Goal: Task Accomplishment & Management: Manage account settings

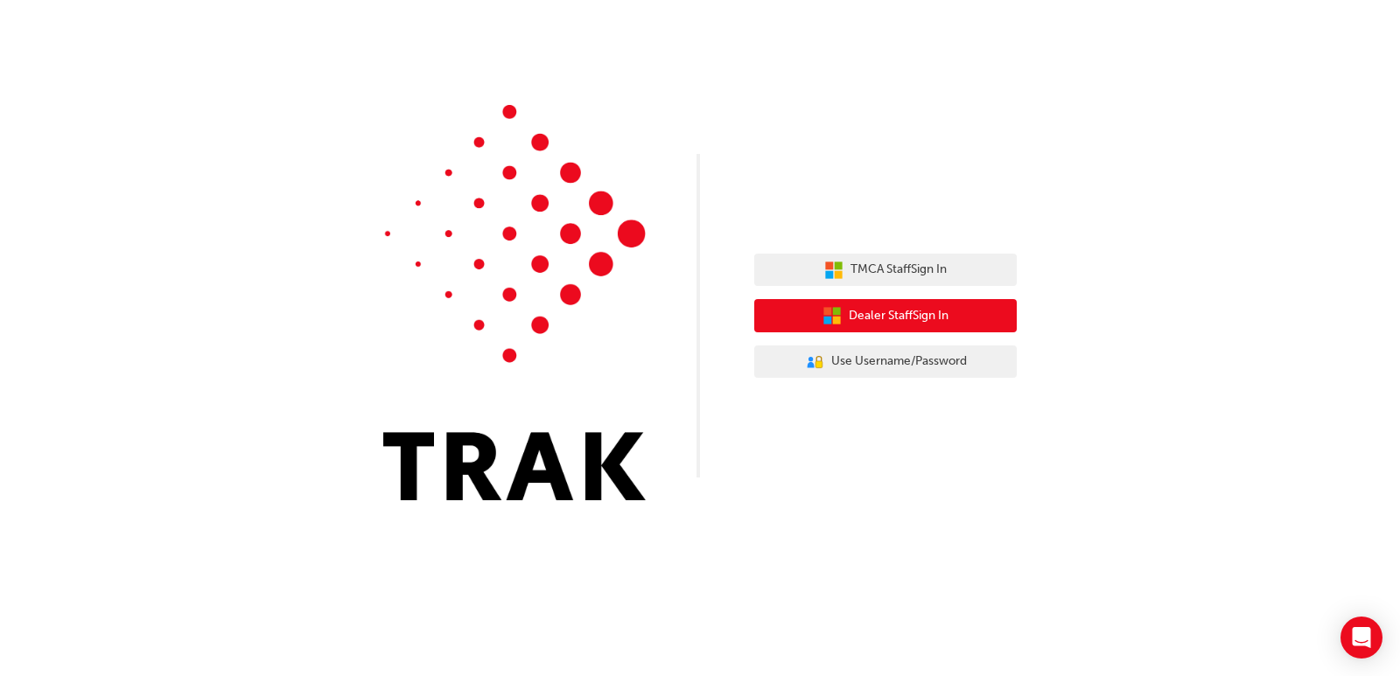
click at [902, 316] on span "Dealer Staff Sign In" at bounding box center [899, 316] width 100 height 20
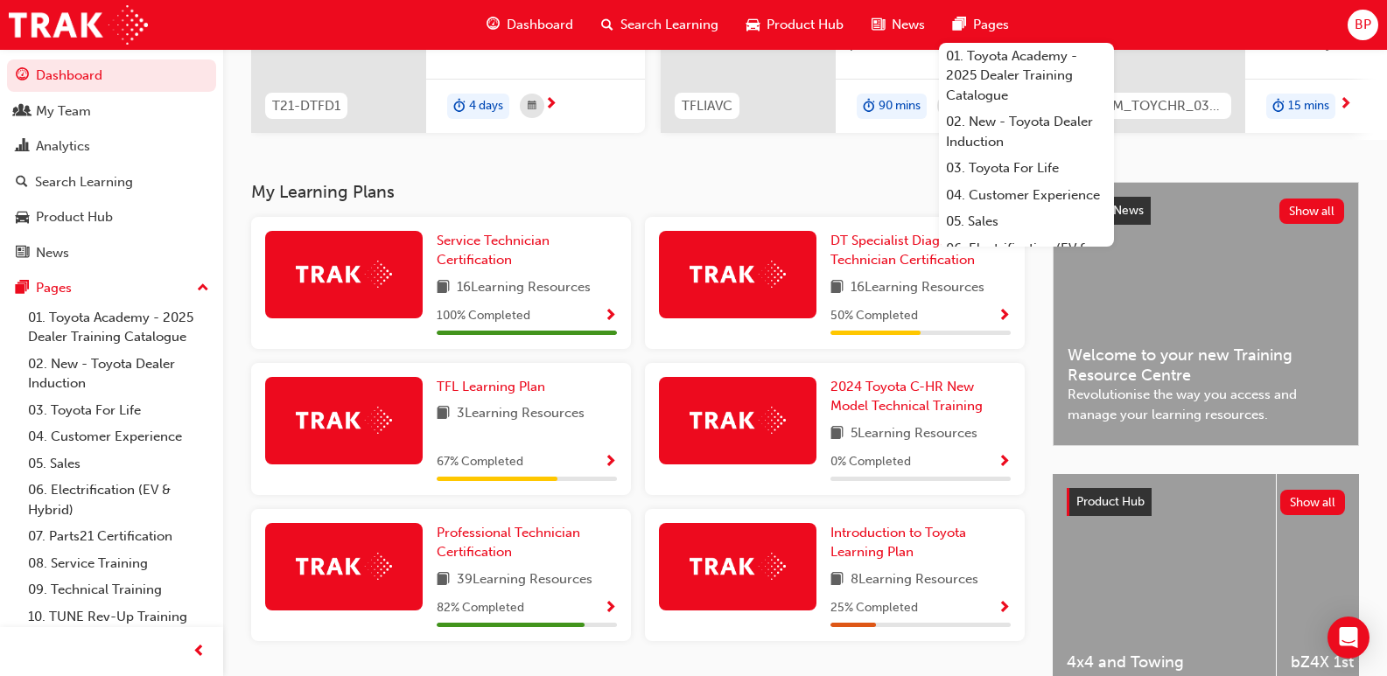
scroll to position [107, 0]
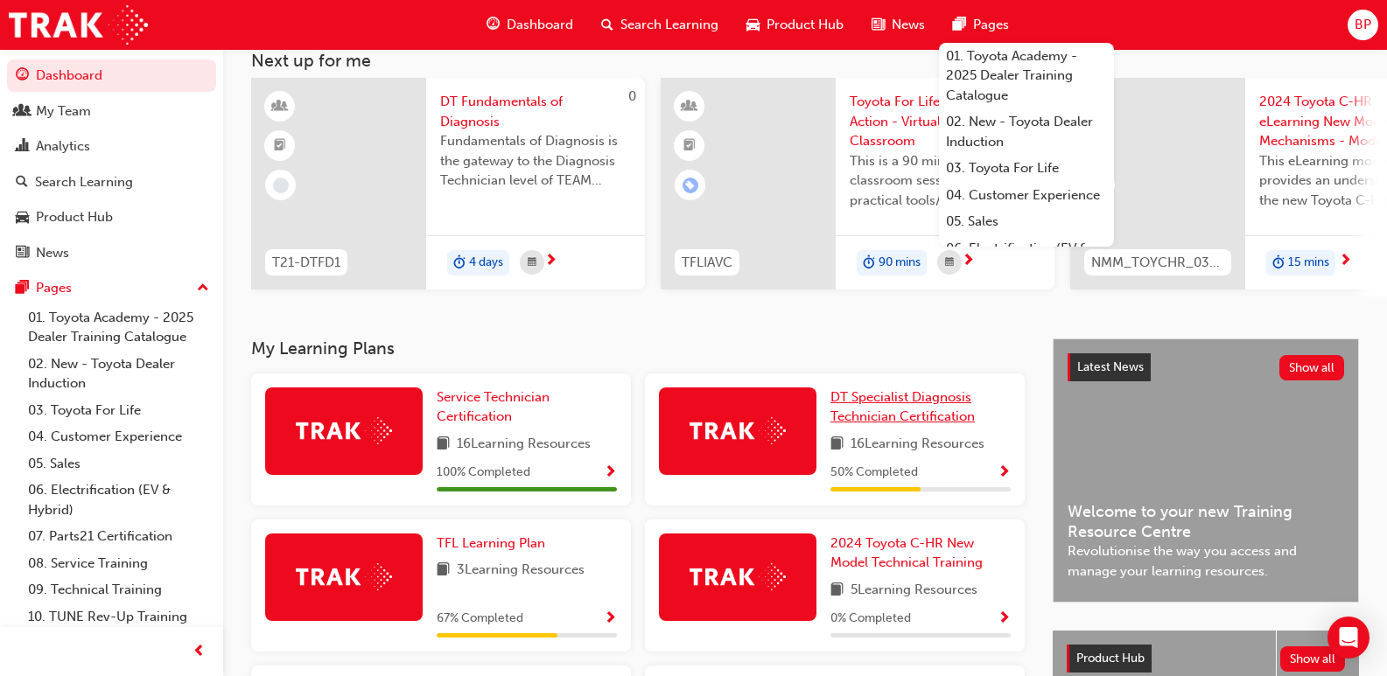
click at [865, 421] on span "DT Specialist Diagnosis Technician Certification" at bounding box center [902, 407] width 144 height 36
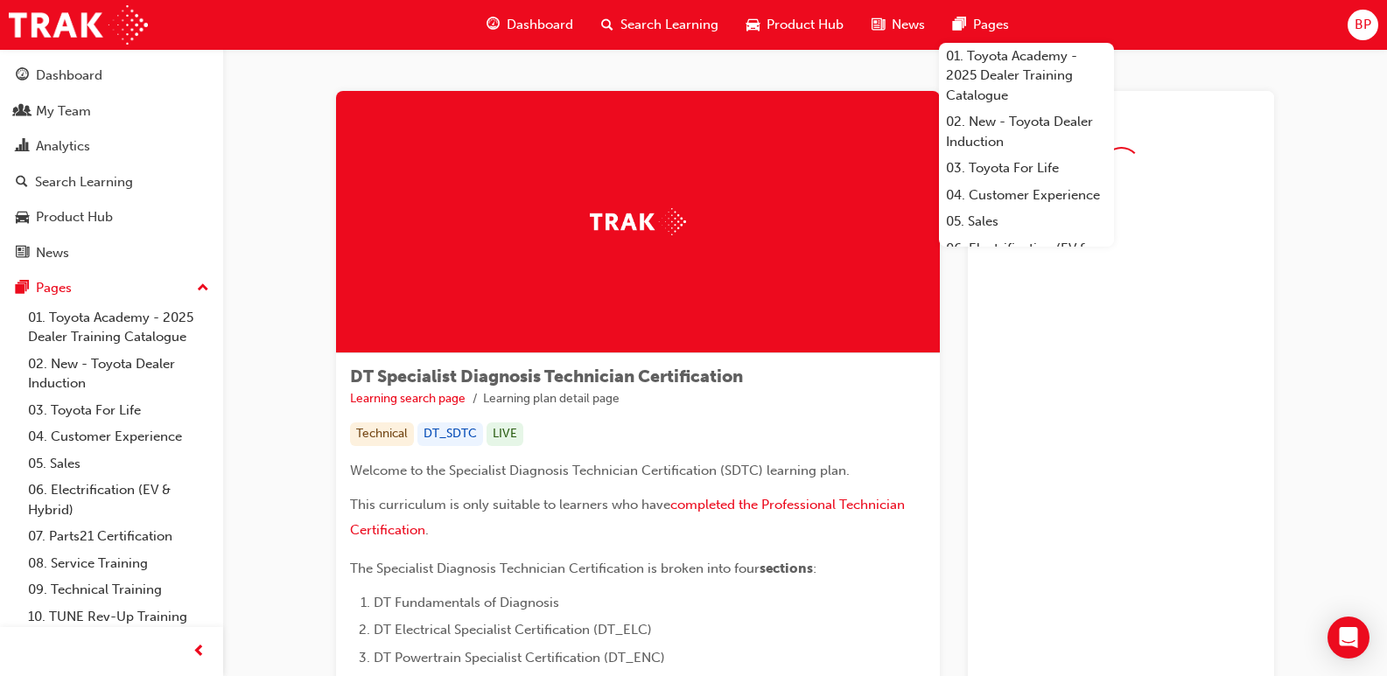
click at [1000, 31] on span "Pages" at bounding box center [991, 25] width 36 height 20
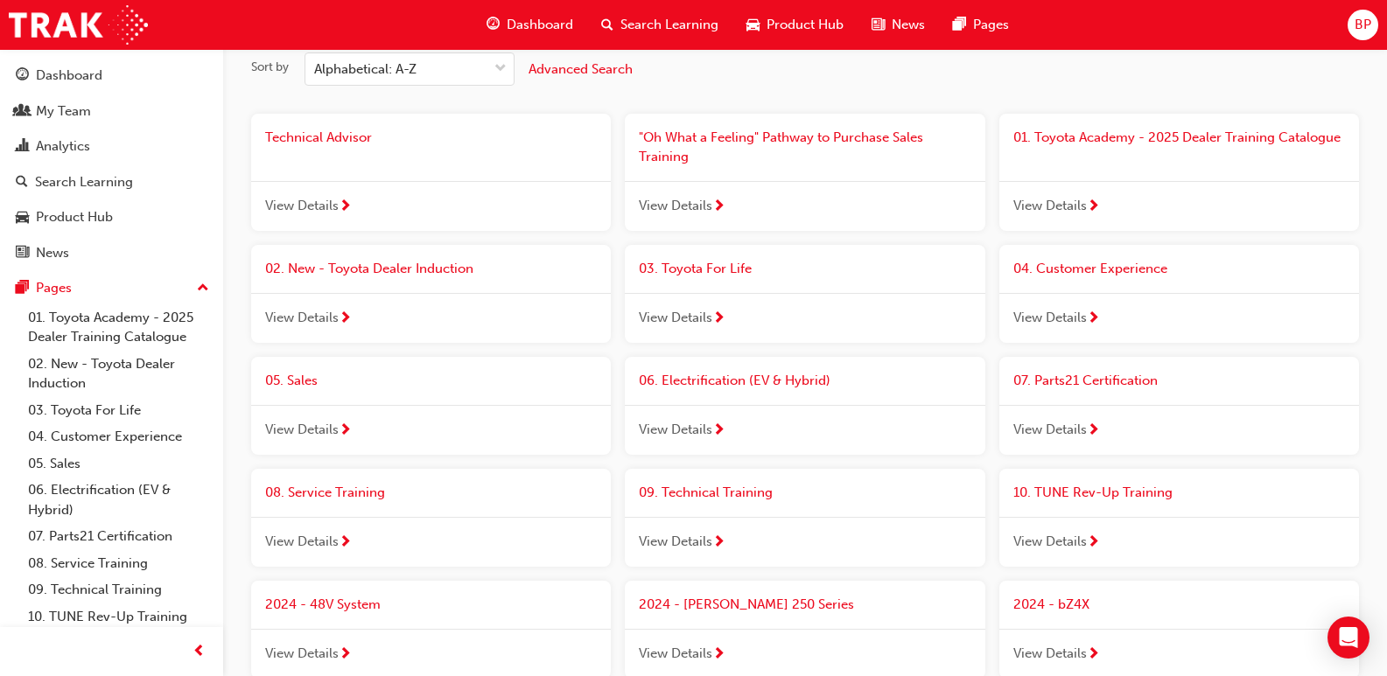
scroll to position [175, 0]
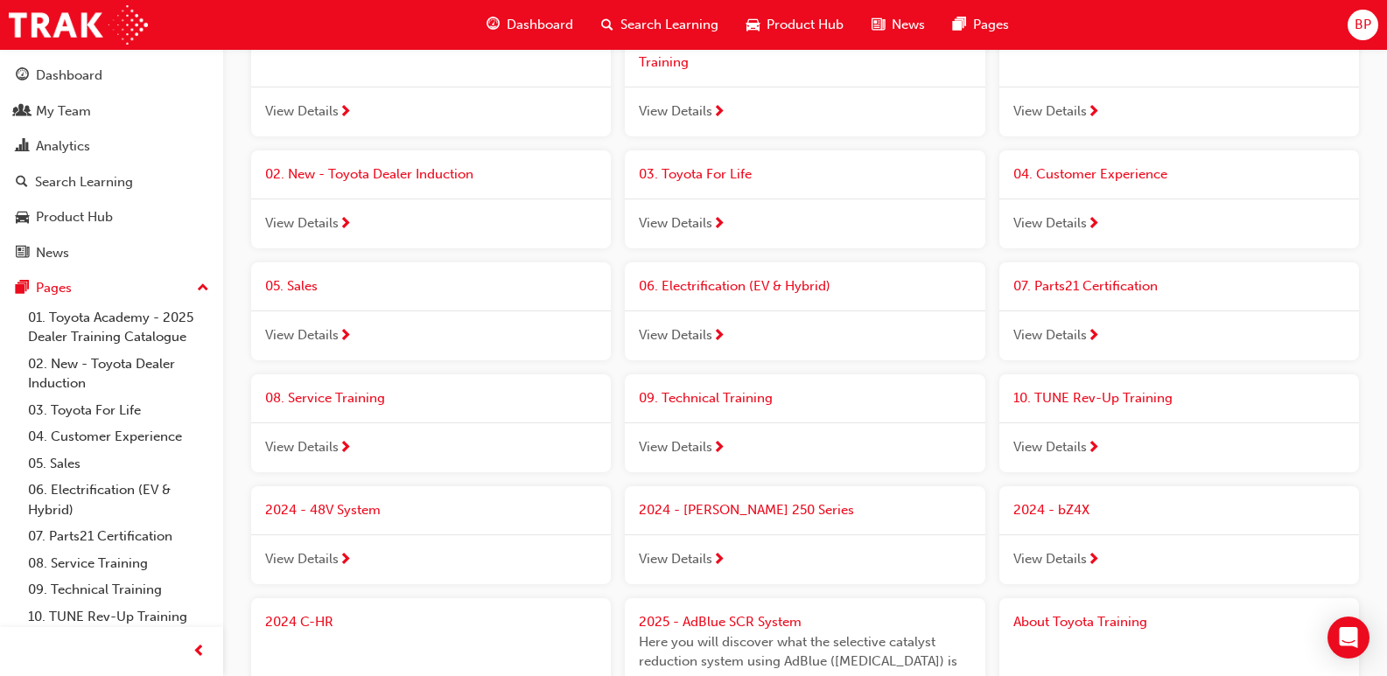
click at [558, 24] on span "Dashboard" at bounding box center [540, 25] width 66 height 20
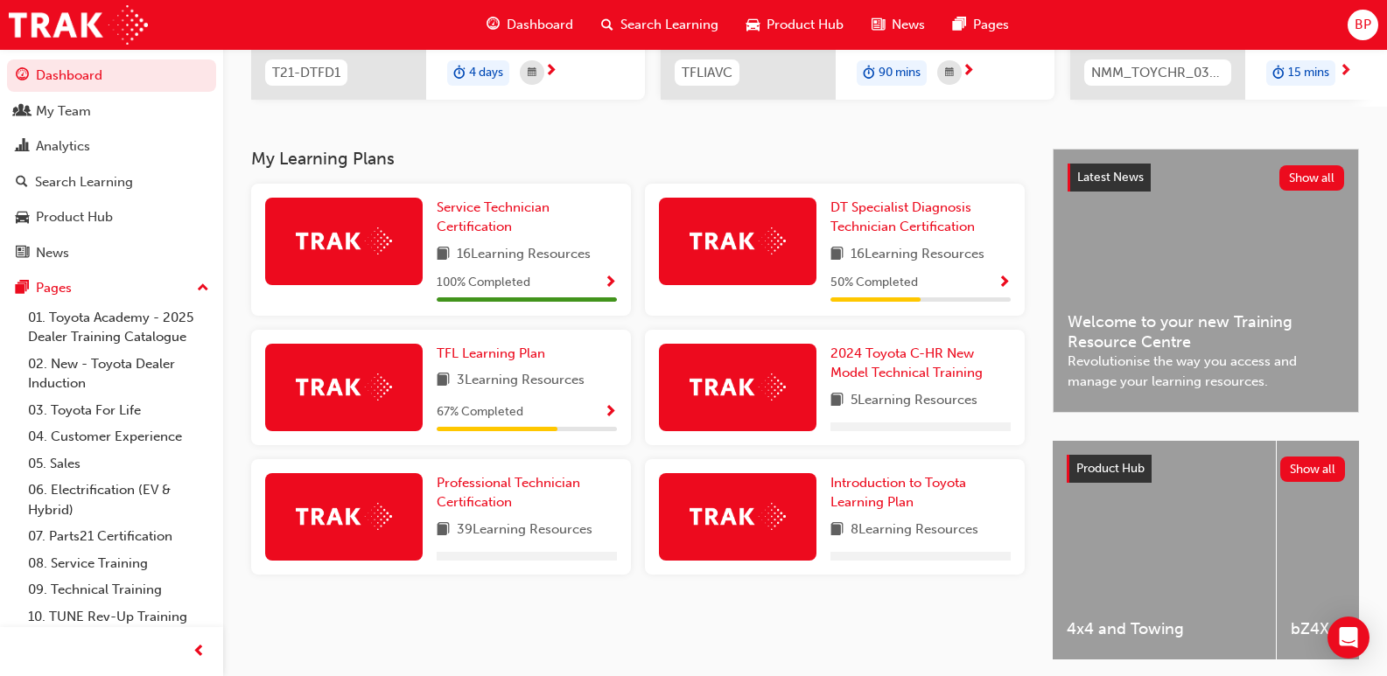
scroll to position [350, 0]
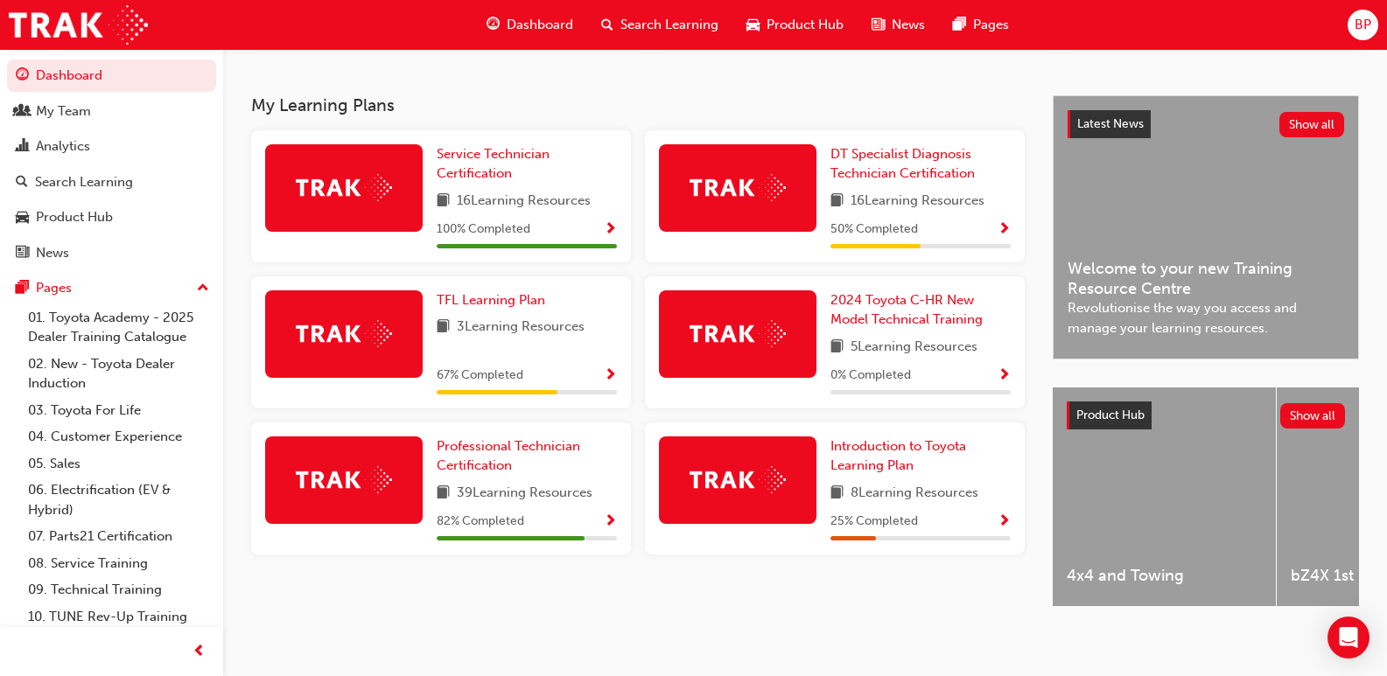
click at [711, 201] on img at bounding box center [737, 187] width 96 height 27
click at [527, 463] on link "Professional Technician Certification" at bounding box center [527, 456] width 180 height 39
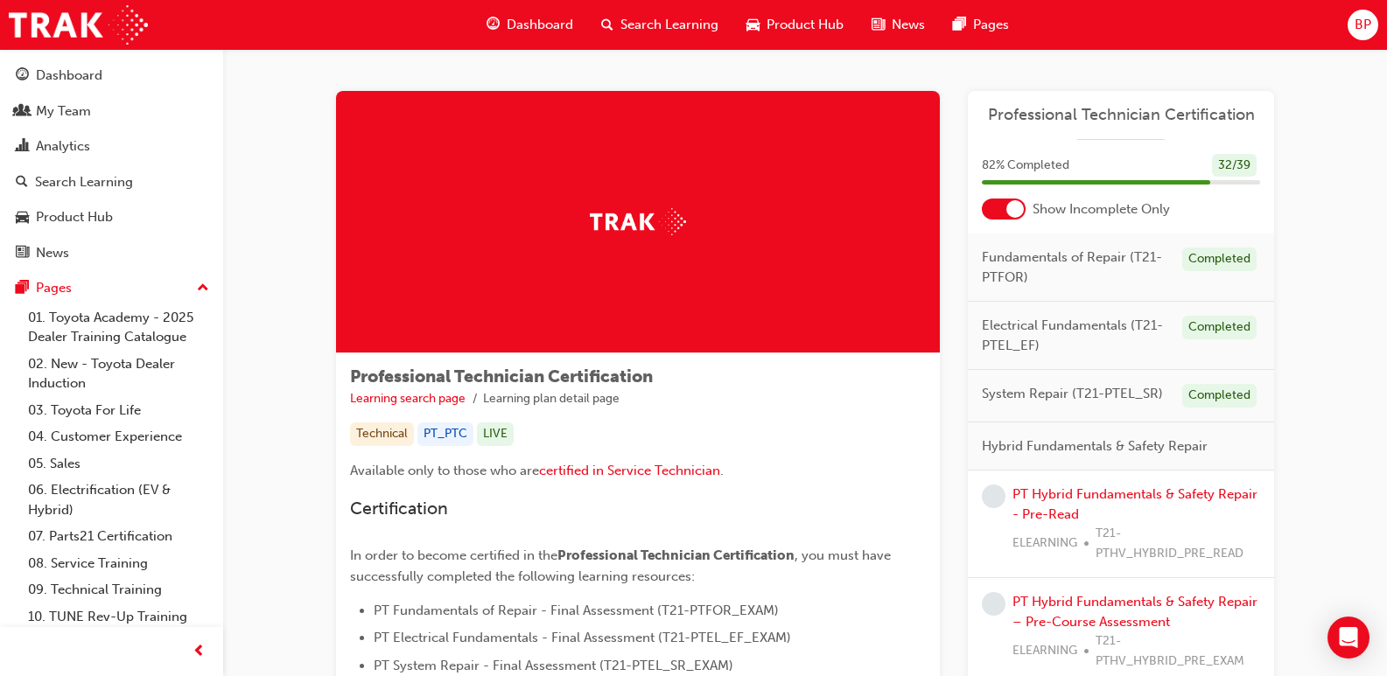
click at [545, 33] on span "Dashboard" at bounding box center [540, 25] width 66 height 20
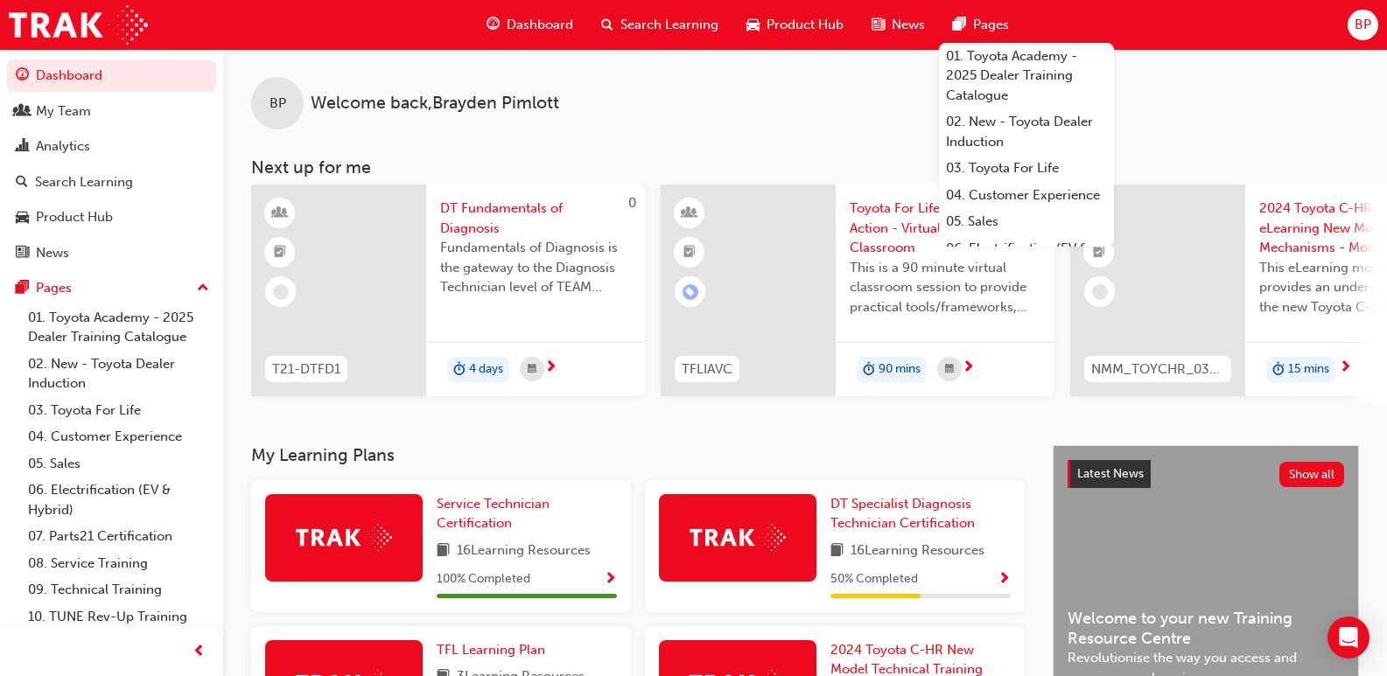
click at [1292, 108] on div "BP Welcome back , [PERSON_NAME]" at bounding box center [804, 89] width 1163 height 80
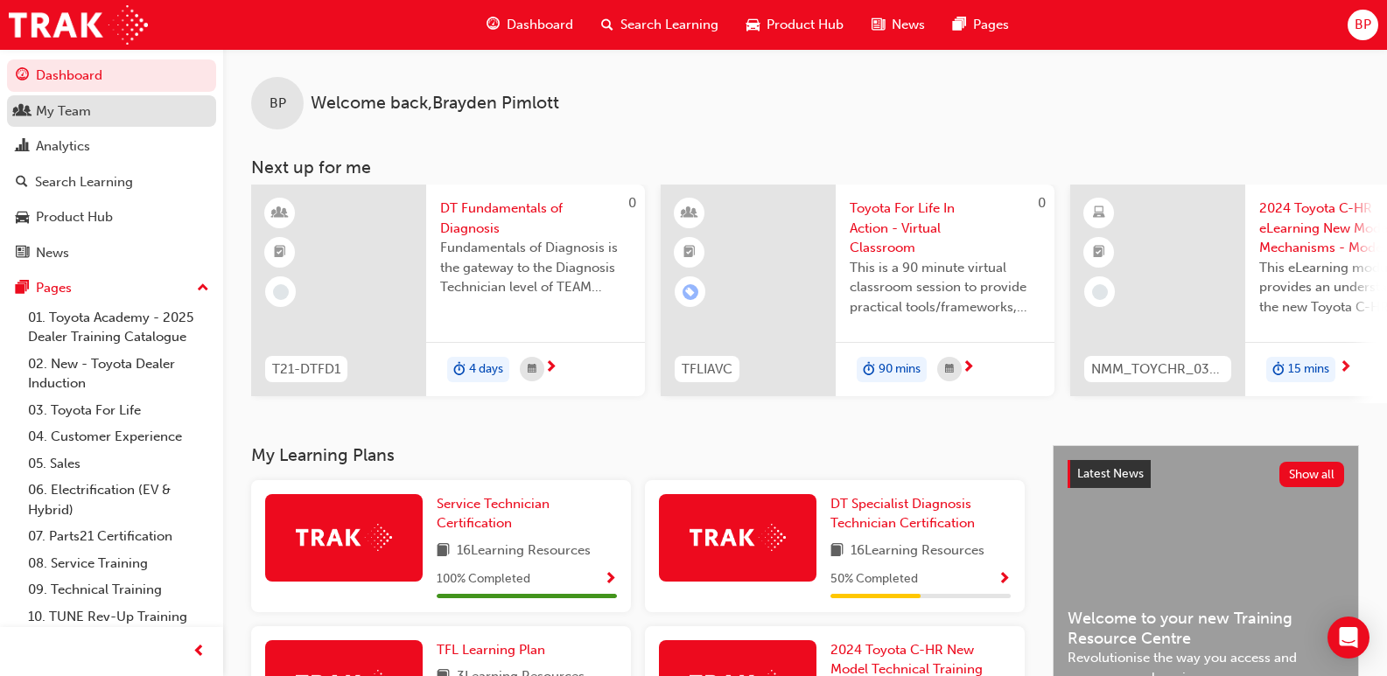
click at [87, 110] on div "My Team" at bounding box center [63, 111] width 55 height 20
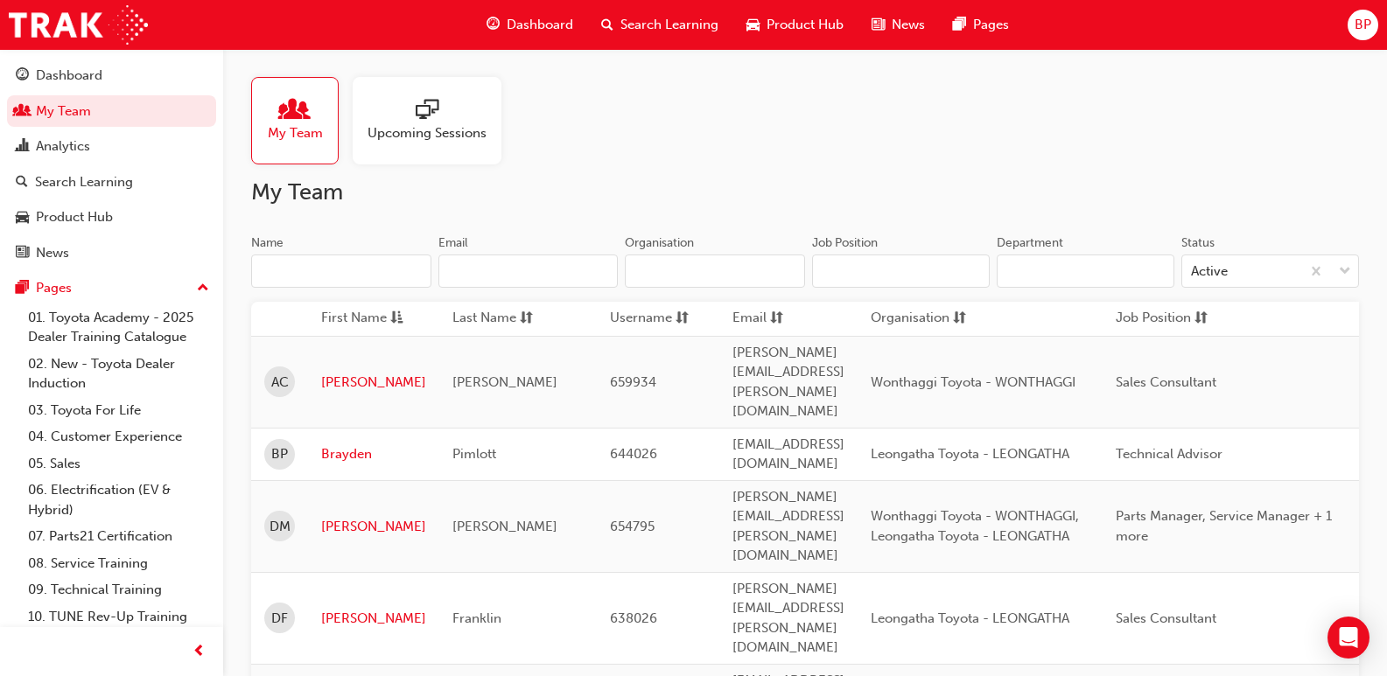
click at [416, 123] on span "sessionType_ONLINE_URL-icon" at bounding box center [427, 111] width 23 height 24
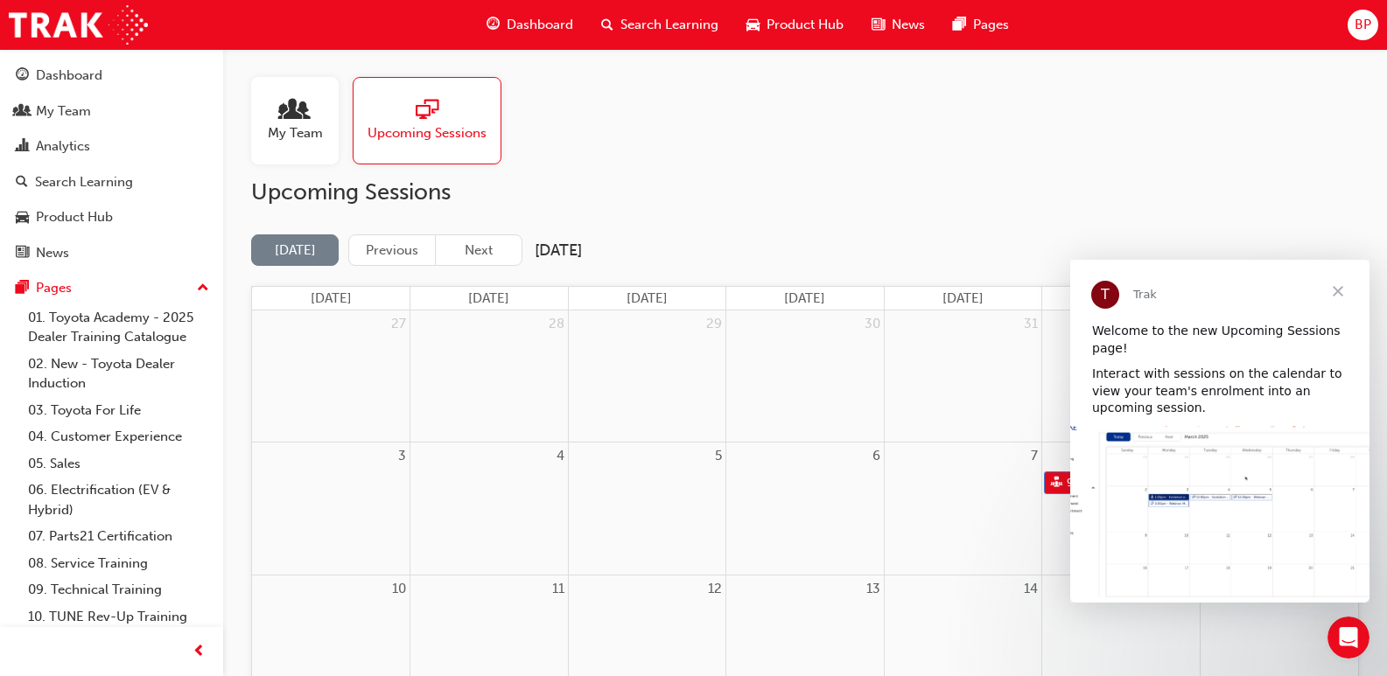
click at [1343, 279] on span "Close" at bounding box center [1337, 291] width 63 height 63
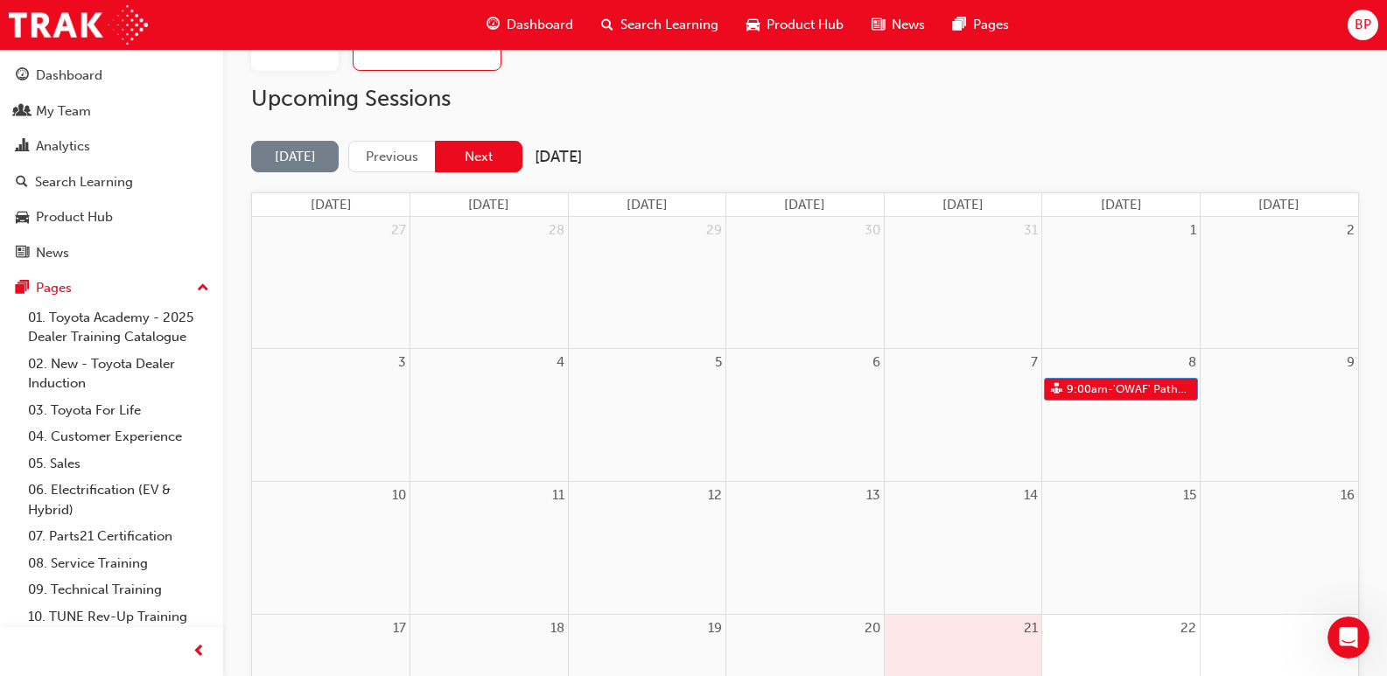
scroll to position [87, 0]
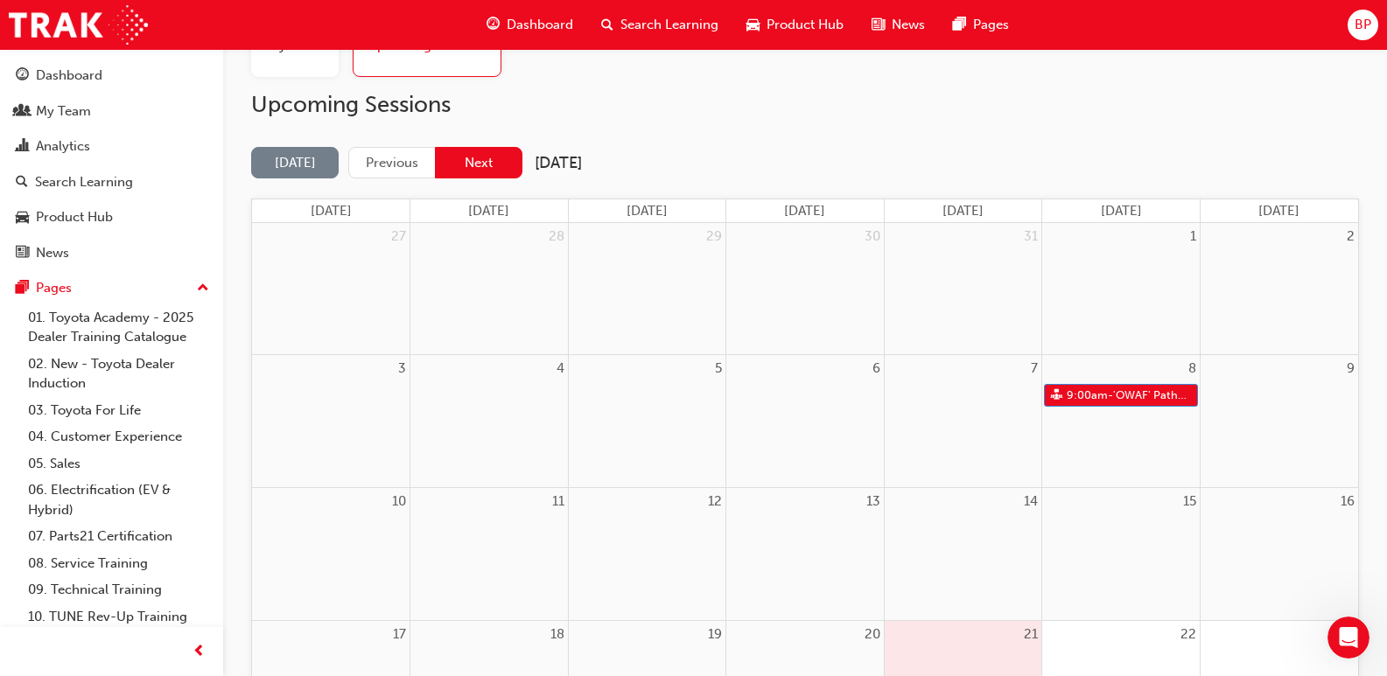
click at [473, 161] on button "Next" at bounding box center [478, 163] width 87 height 32
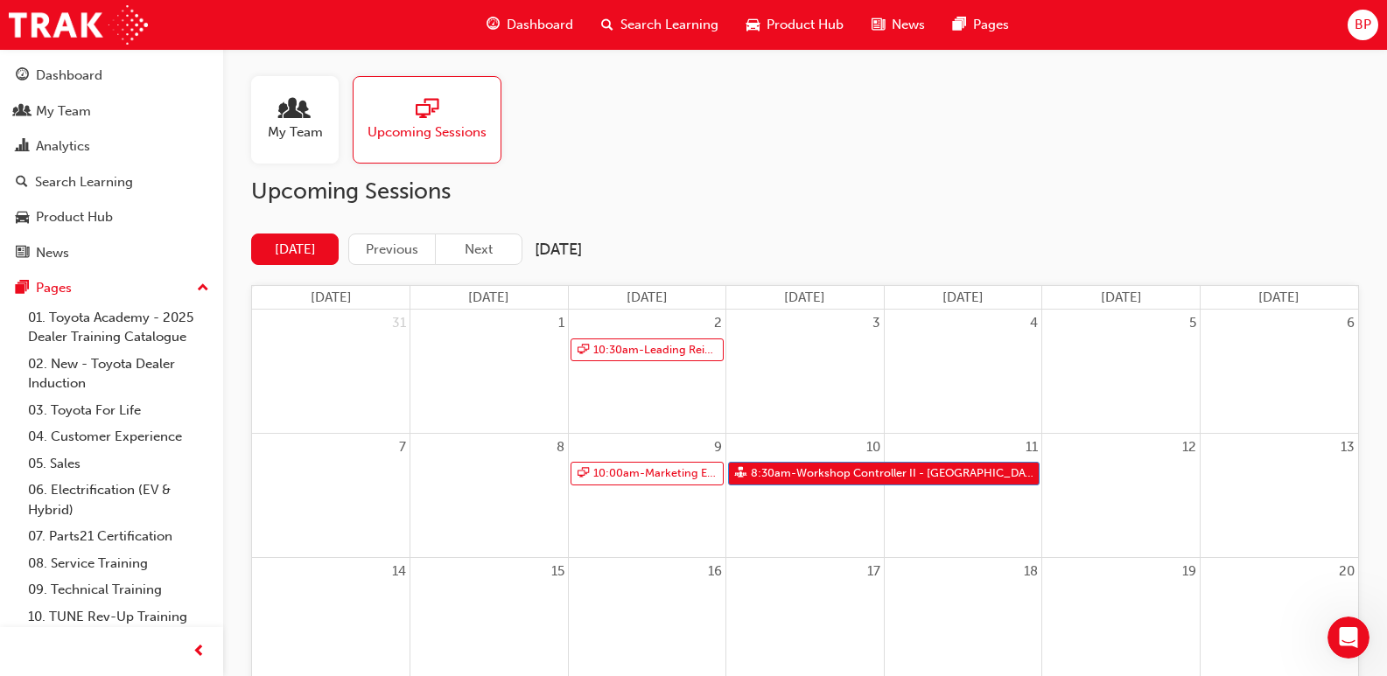
scroll to position [0, 0]
click at [472, 241] on button "Next" at bounding box center [478, 250] width 87 height 32
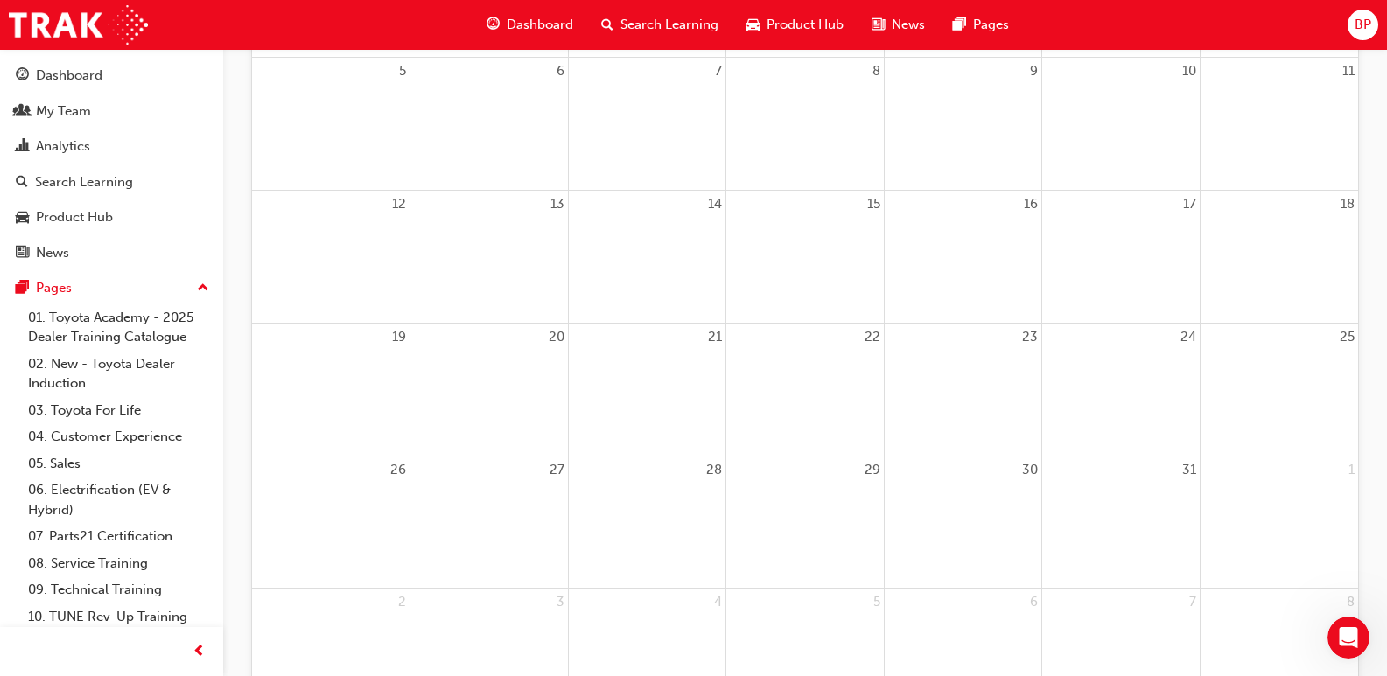
scroll to position [166, 0]
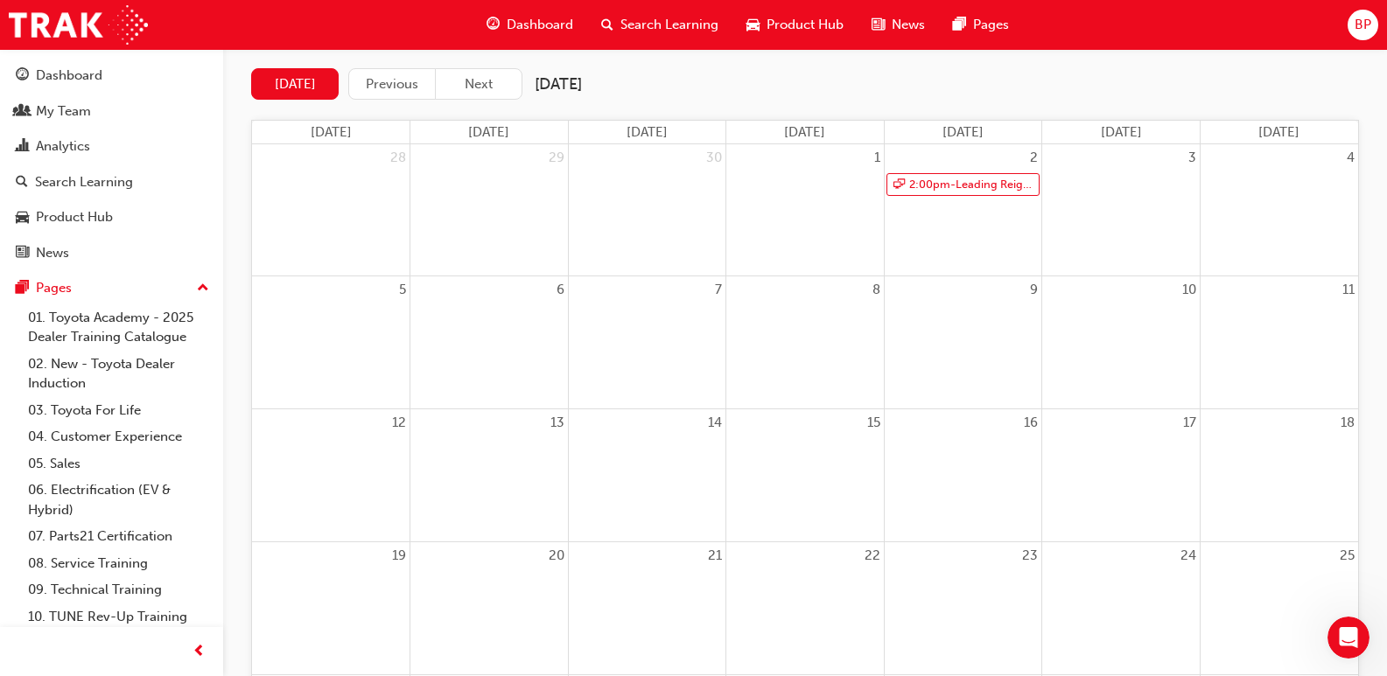
drag, startPoint x: 958, startPoint y: 277, endPoint x: 876, endPoint y: 100, distance: 195.7
click at [876, 100] on div "[DATE] Previous Next [DATE]" at bounding box center [804, 84] width 1107 height 32
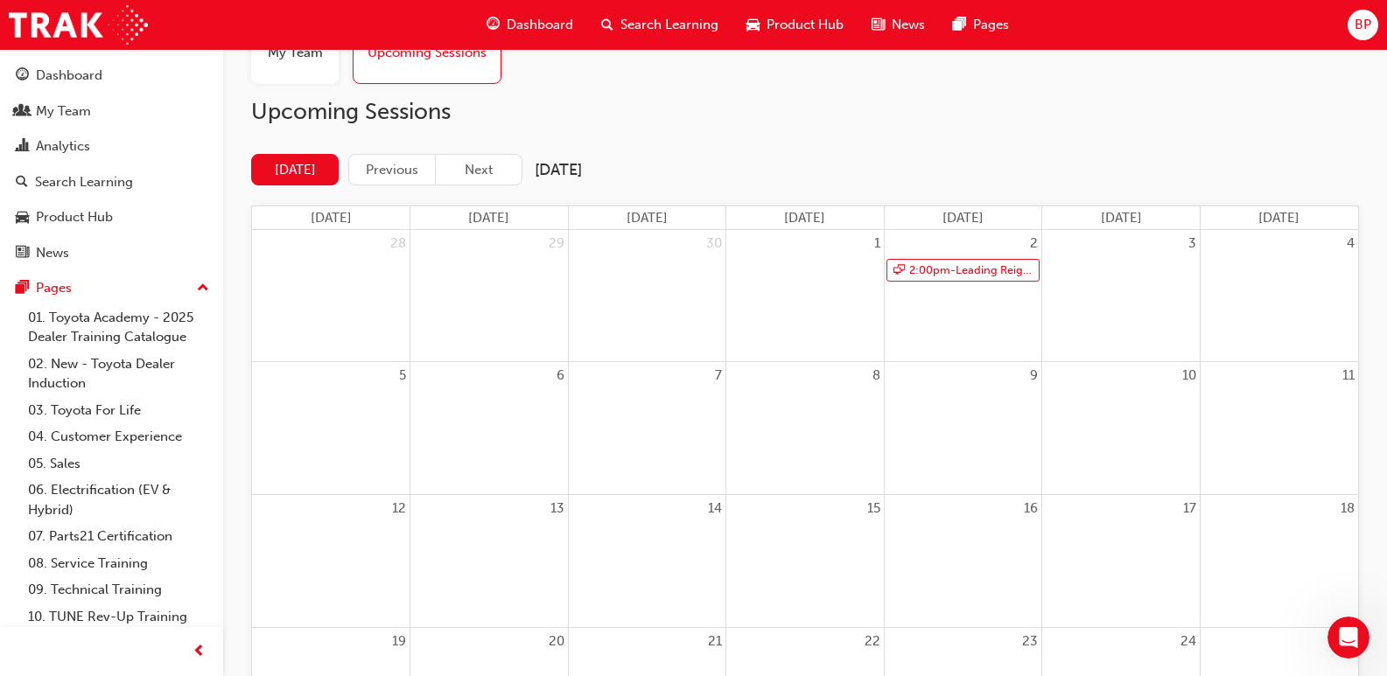
scroll to position [0, 0]
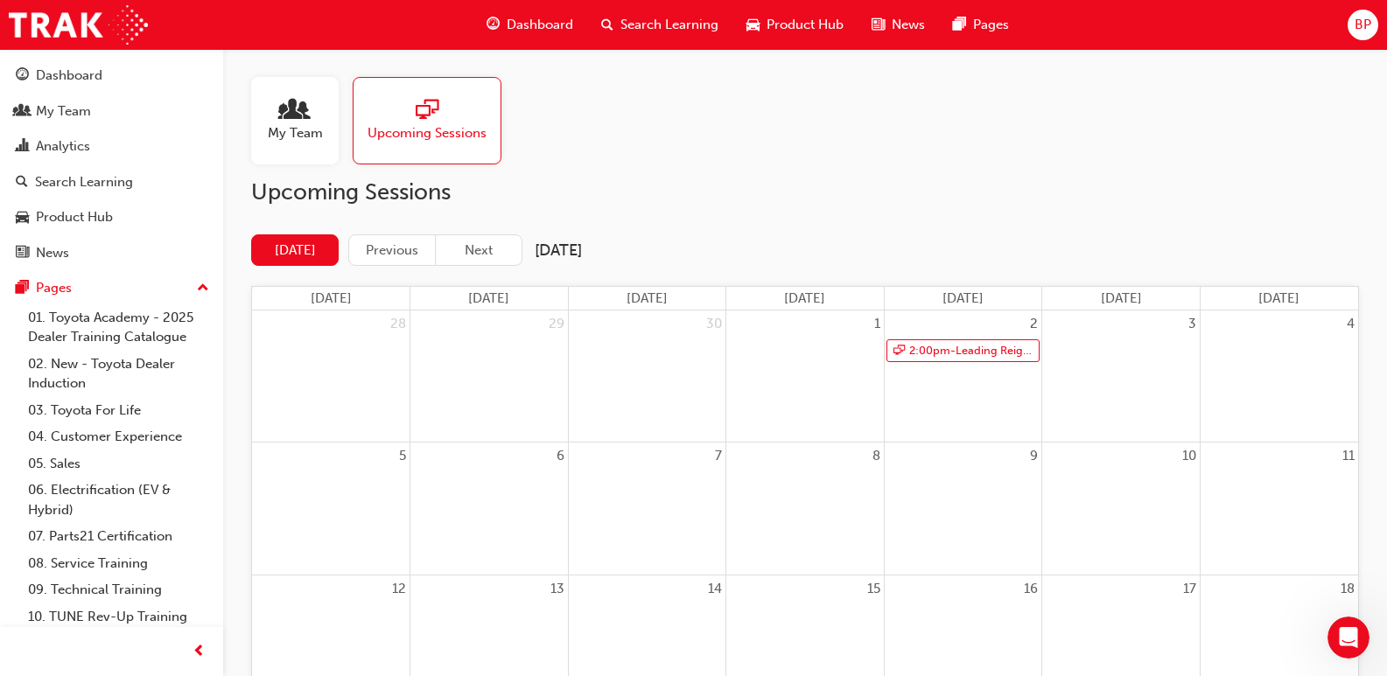
click at [197, 284] on span "up-icon" at bounding box center [203, 288] width 12 height 23
